Goal: Transaction & Acquisition: Purchase product/service

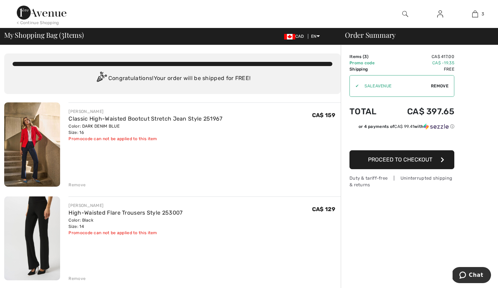
click at [441, 13] on img at bounding box center [440, 14] width 6 height 8
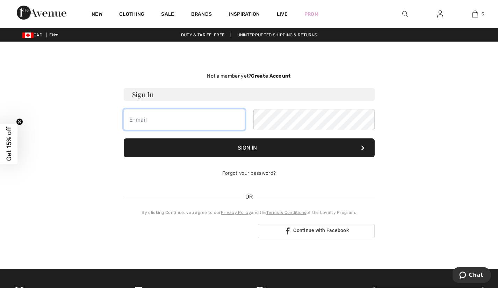
click at [162, 120] on input "email" at bounding box center [184, 119] width 121 height 21
type input "whartry@icloud.com"
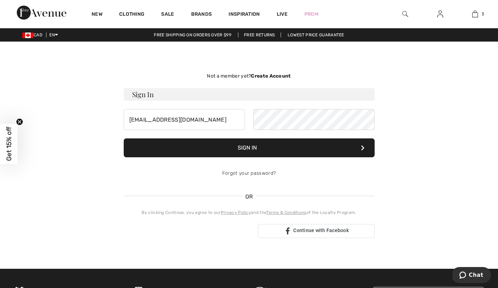
click at [249, 147] on button "Sign In" at bounding box center [249, 147] width 251 height 19
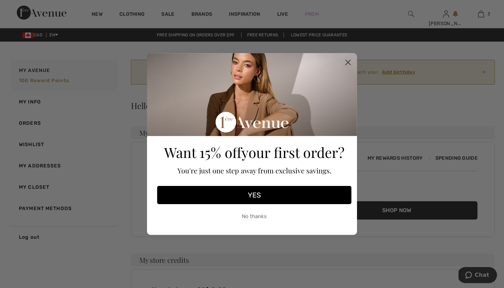
click at [347, 63] on icon "Close dialog" at bounding box center [348, 62] width 5 height 5
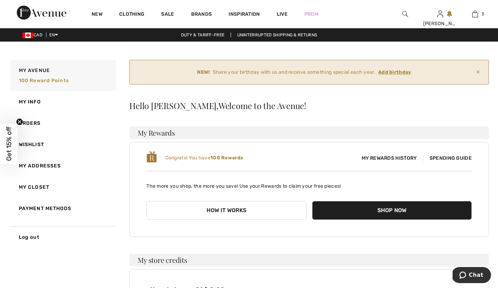
click at [443, 158] on span "Spending Guide" at bounding box center [448, 158] width 48 height 6
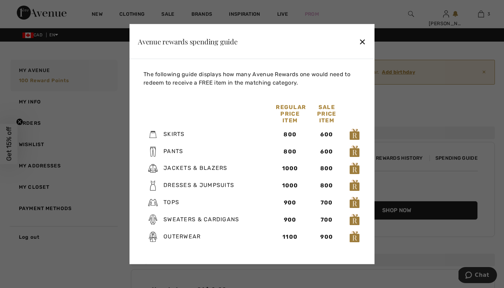
click at [361, 41] on div "✕" at bounding box center [361, 41] width 7 height 15
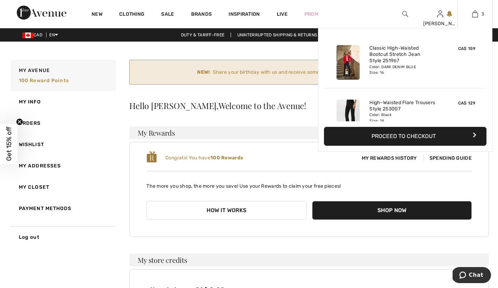
click at [410, 136] on button "Proceed to Checkout" at bounding box center [405, 136] width 163 height 19
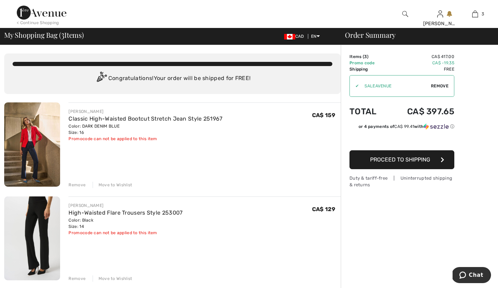
click at [406, 159] on span "Proceed to Shipping" at bounding box center [400, 159] width 60 height 7
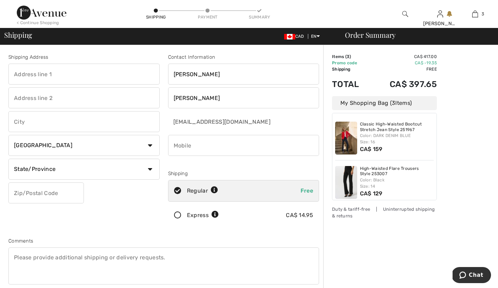
click at [36, 74] on input "text" at bounding box center [83, 74] width 151 height 21
type input "[STREET_ADDRESS][PERSON_NAME]"
click at [25, 123] on input "text" at bounding box center [83, 121] width 151 height 21
type input "[GEOGRAPHIC_DATA]"
click at [44, 193] on input "text" at bounding box center [46, 193] width 76 height 21
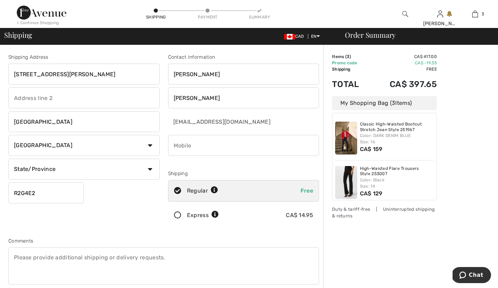
type input "R2G4E2"
click at [201, 144] on input "phone" at bounding box center [243, 145] width 151 height 21
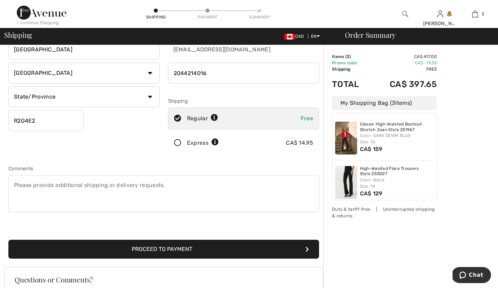
scroll to position [84, 0]
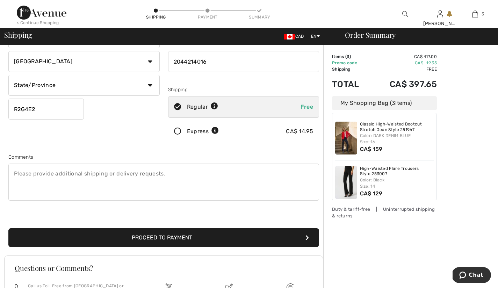
type input "2044214016"
click at [156, 237] on button "Proceed to Payment" at bounding box center [163, 237] width 311 height 19
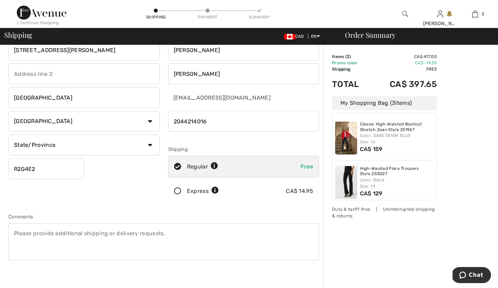
scroll to position [0, 0]
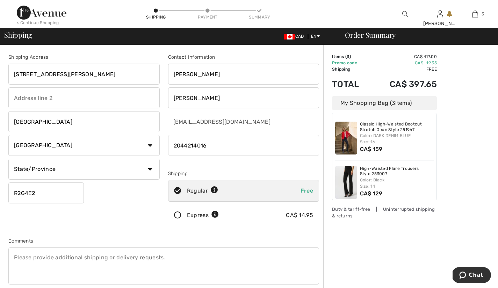
select select "MB"
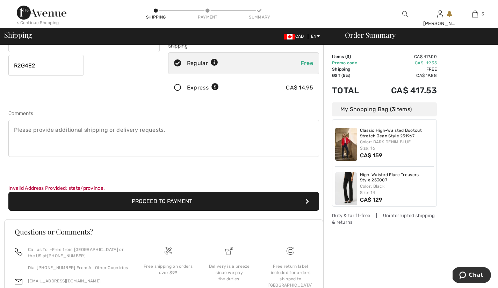
scroll to position [126, 0]
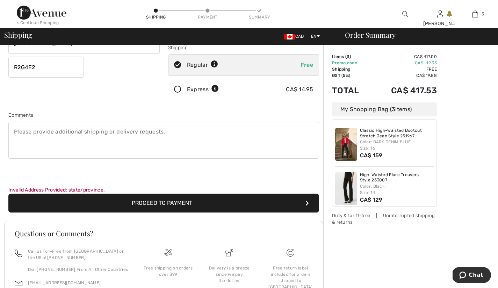
click at [179, 205] on button "Proceed to Payment" at bounding box center [163, 203] width 311 height 19
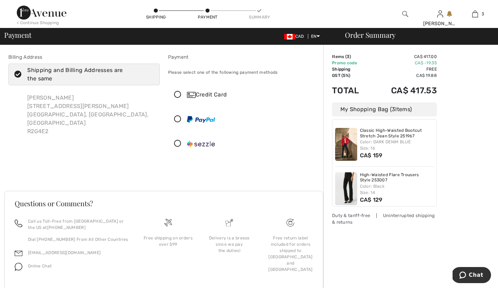
scroll to position [19, 0]
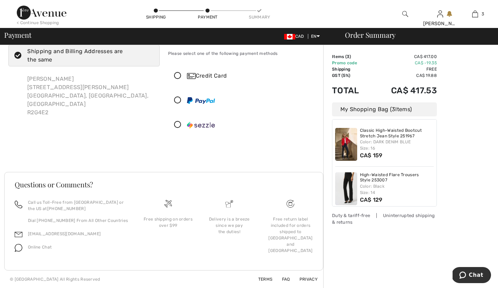
click at [179, 72] on icon at bounding box center [178, 75] width 19 height 7
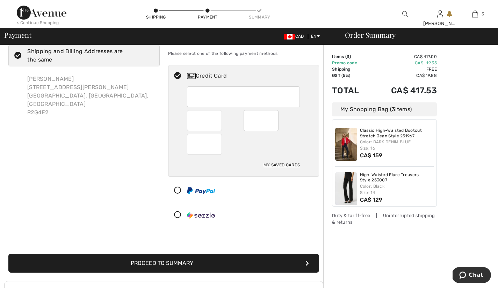
click at [175, 263] on button "Proceed to Summary" at bounding box center [163, 263] width 311 height 19
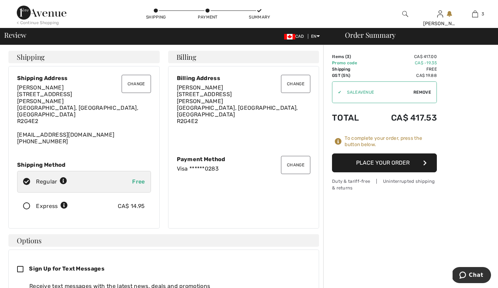
click at [385, 163] on button "Place Your Order" at bounding box center [384, 163] width 105 height 19
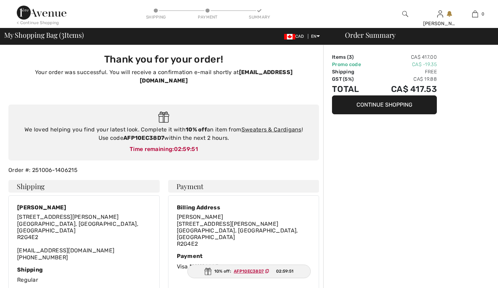
checkbox input "true"
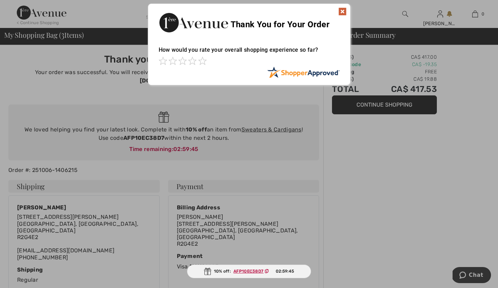
click at [344, 10] on img at bounding box center [343, 11] width 8 height 8
